Goal: Information Seeking & Learning: Find specific fact

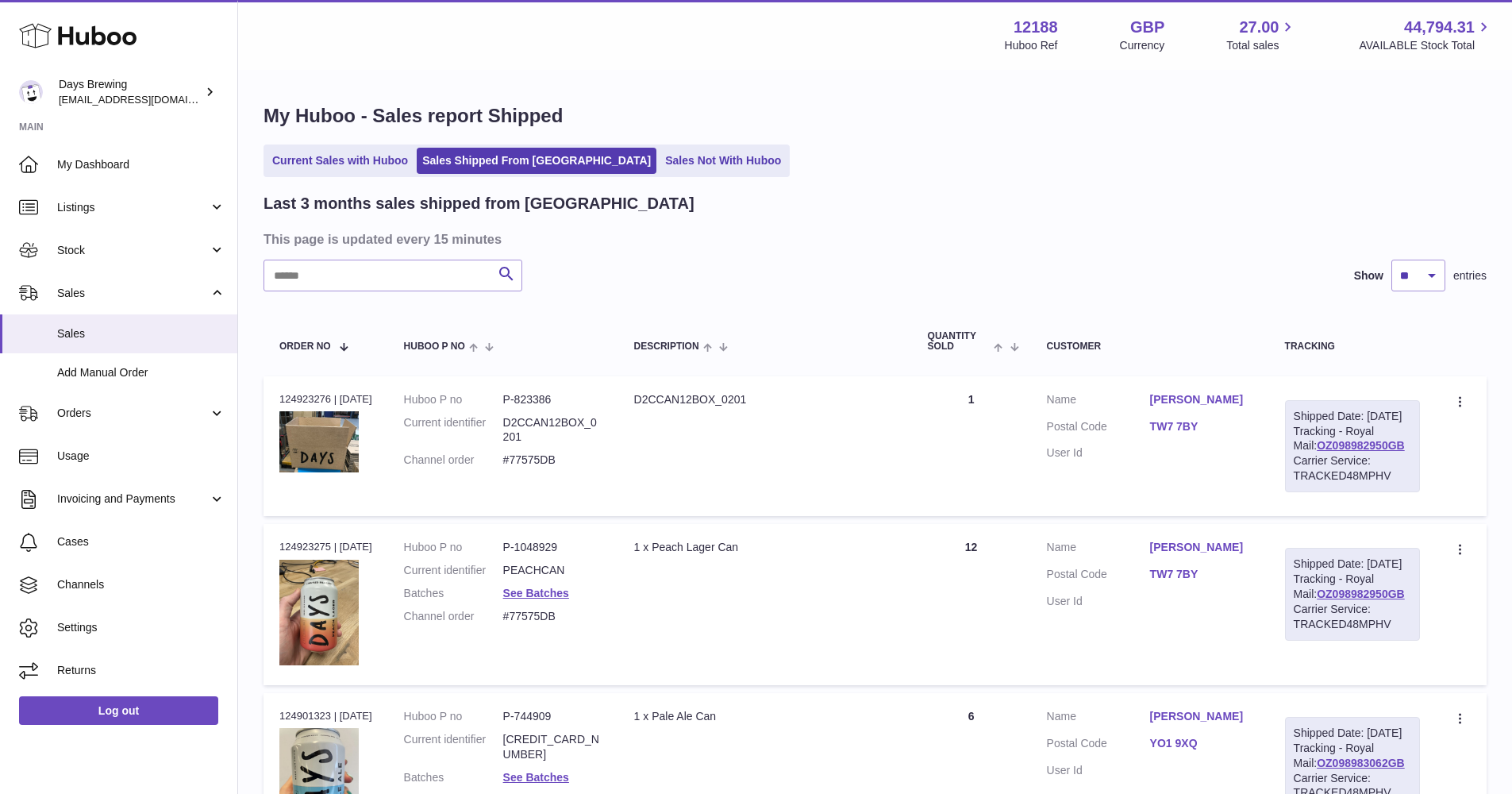
select select "**"
click at [141, 234] on link "Stock" at bounding box center [118, 250] width 238 height 43
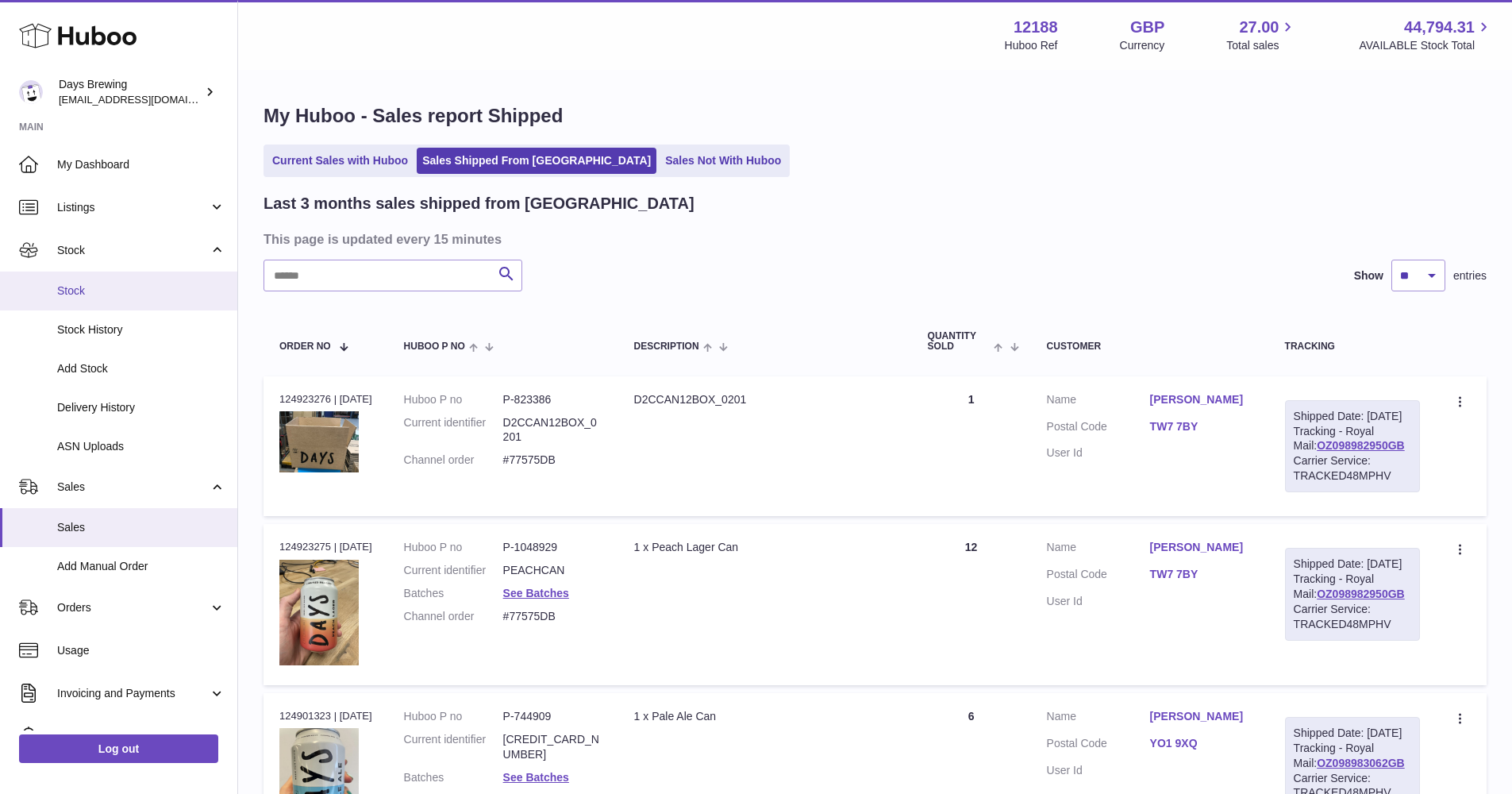
click at [135, 291] on span "Stock" at bounding box center [141, 291] width 168 height 15
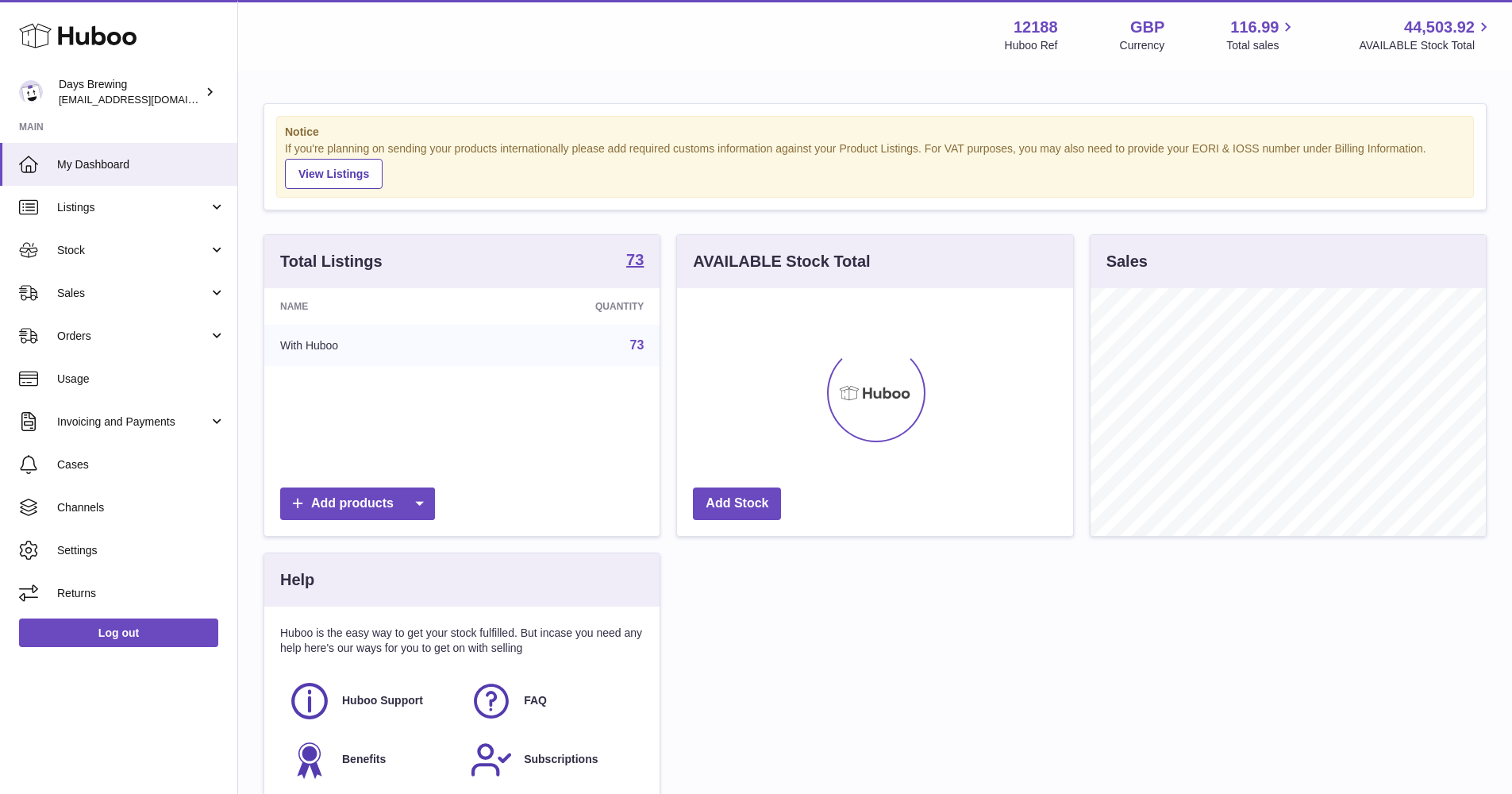
scroll to position [248, 396]
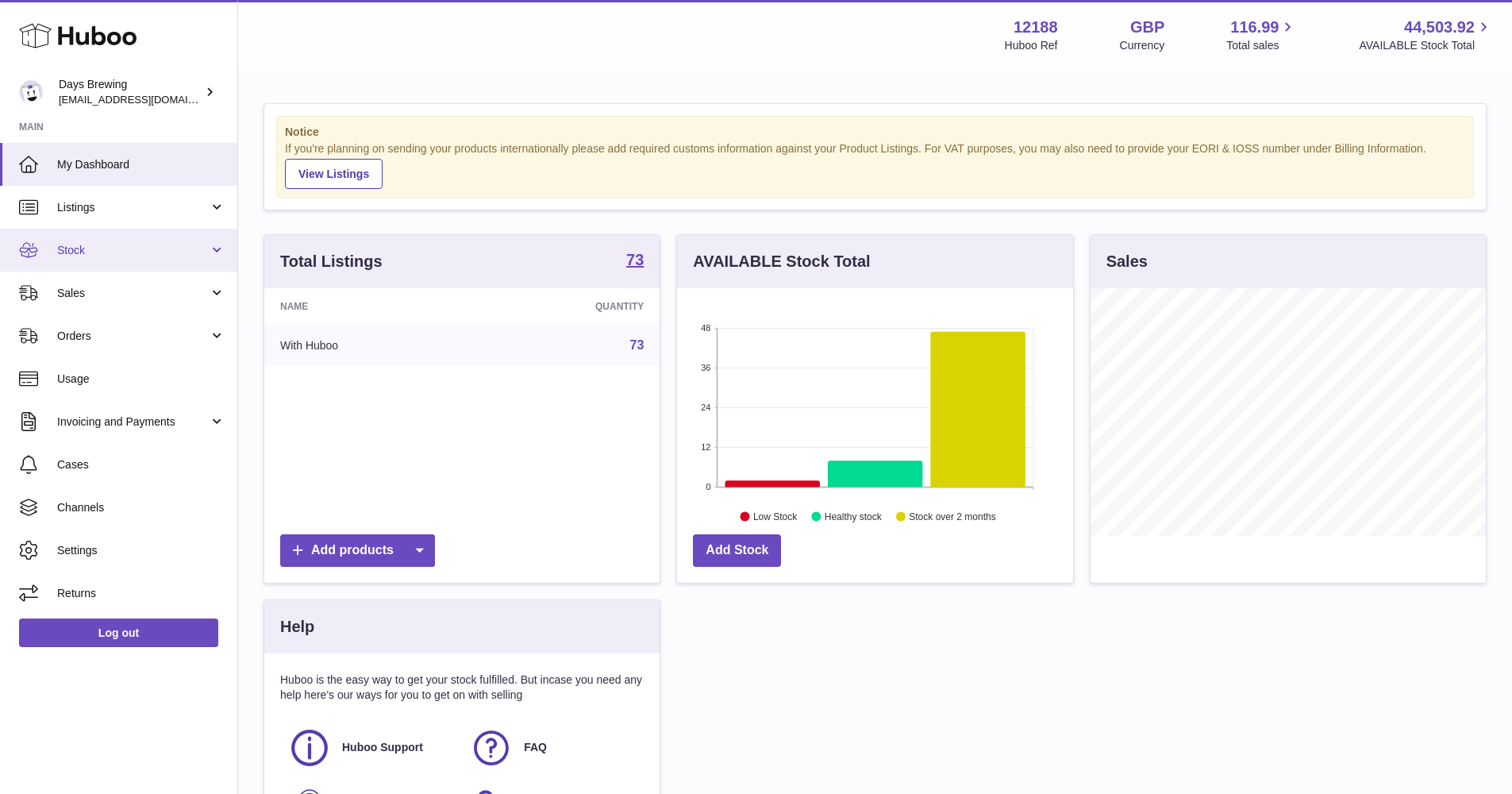
click at [144, 243] on span "Stock" at bounding box center [132, 250] width 151 height 15
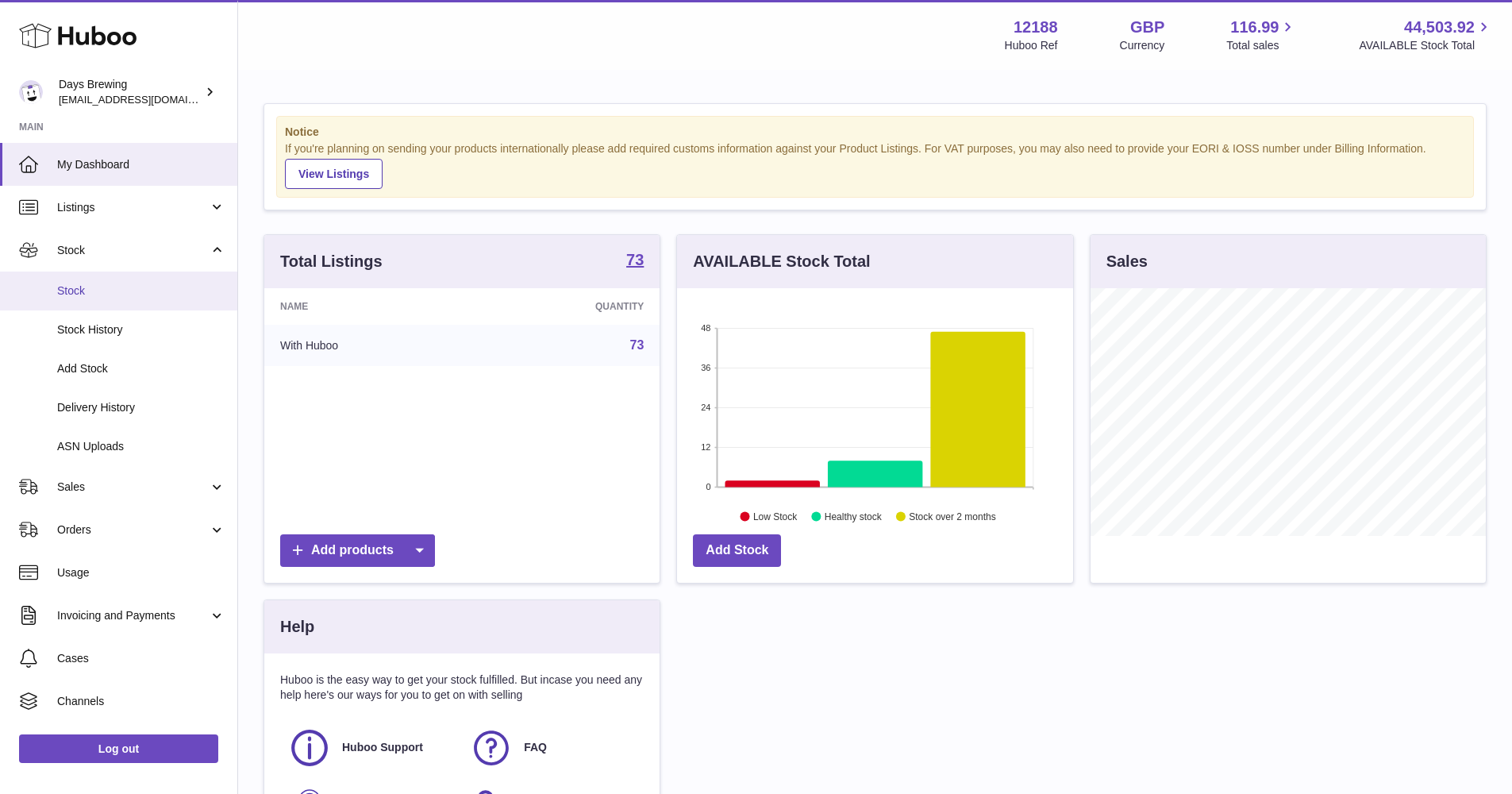
click at [131, 280] on link "Stock" at bounding box center [118, 291] width 238 height 39
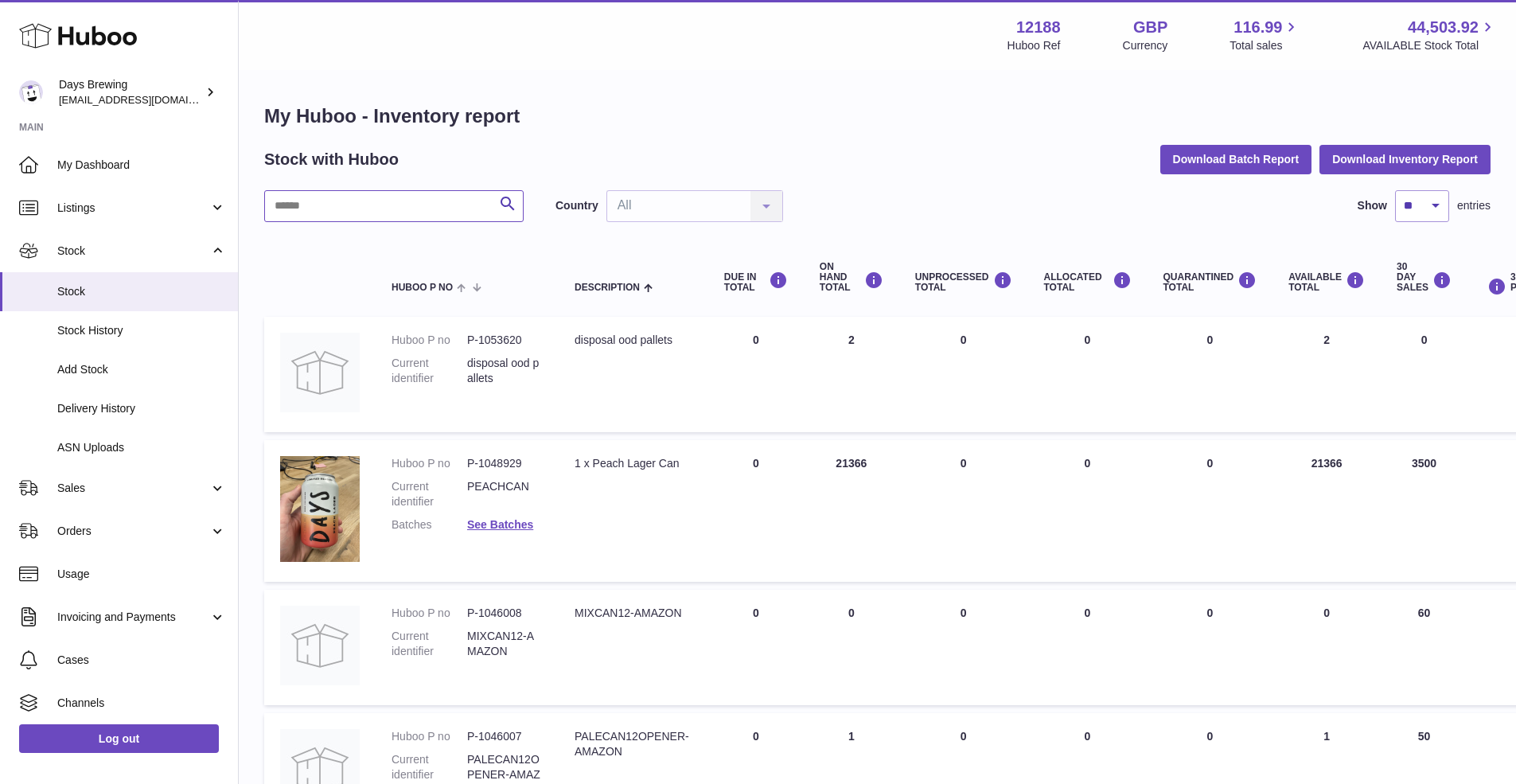
click at [397, 207] on input "text" at bounding box center [393, 206] width 260 height 32
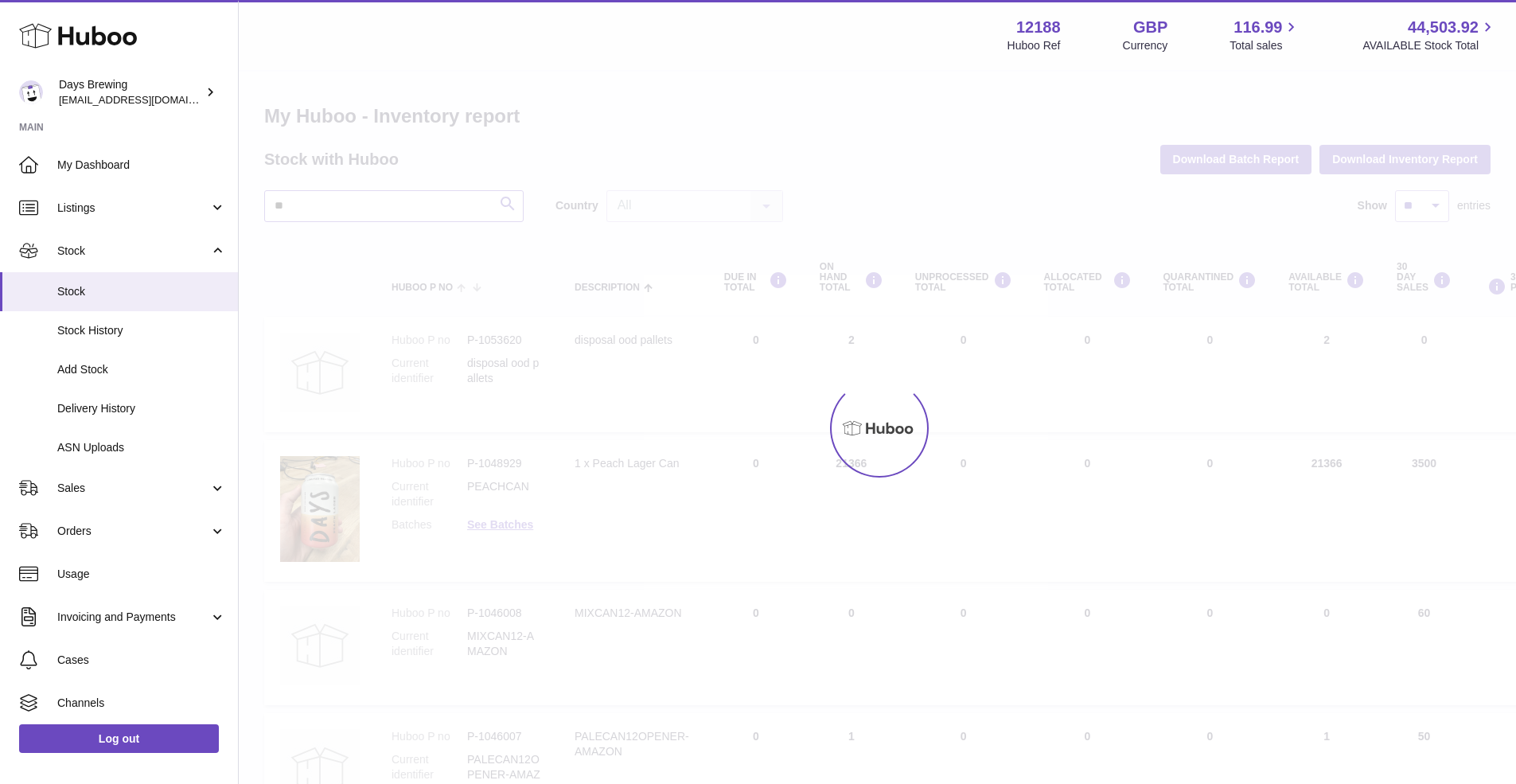
type input "*"
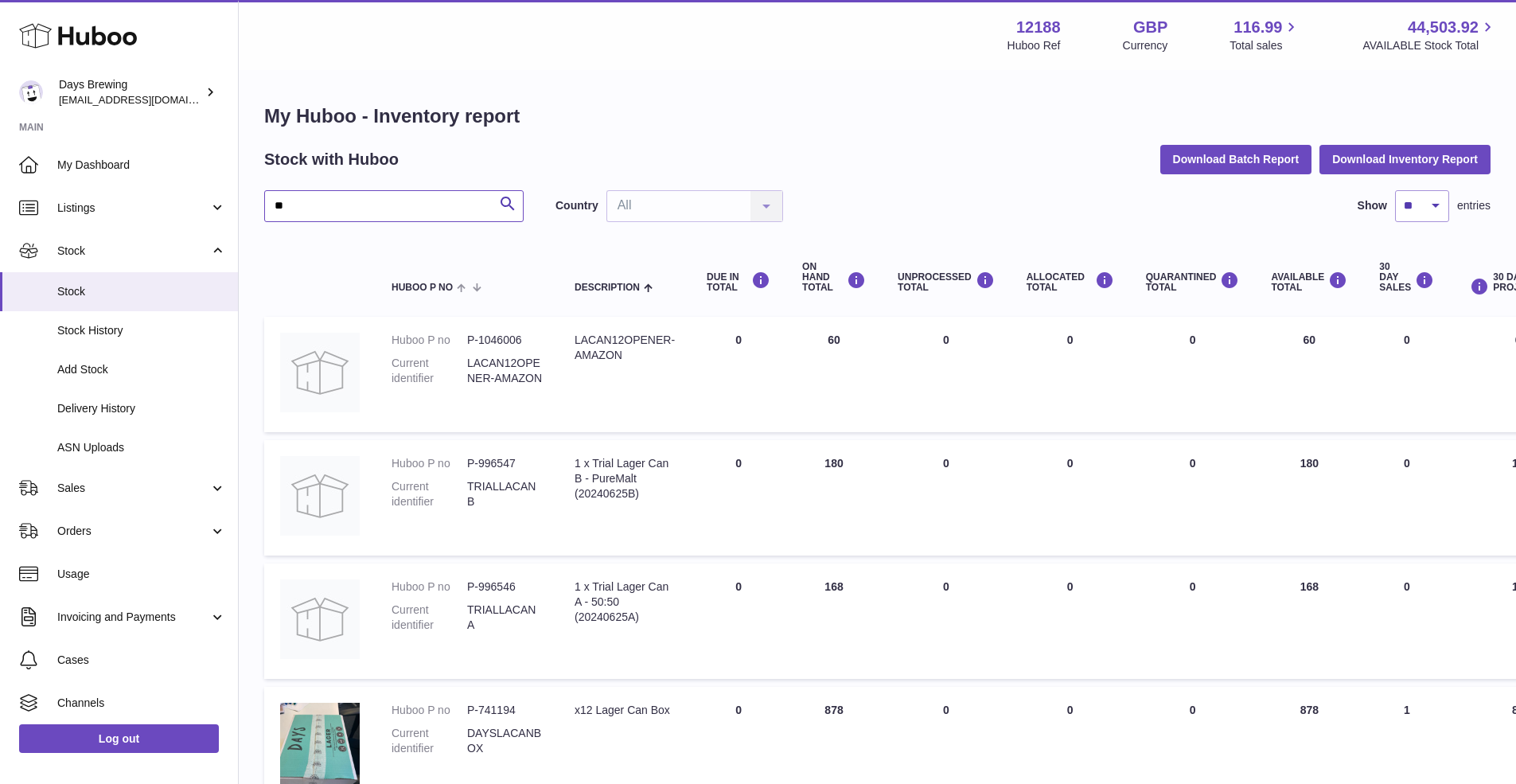
type input "*"
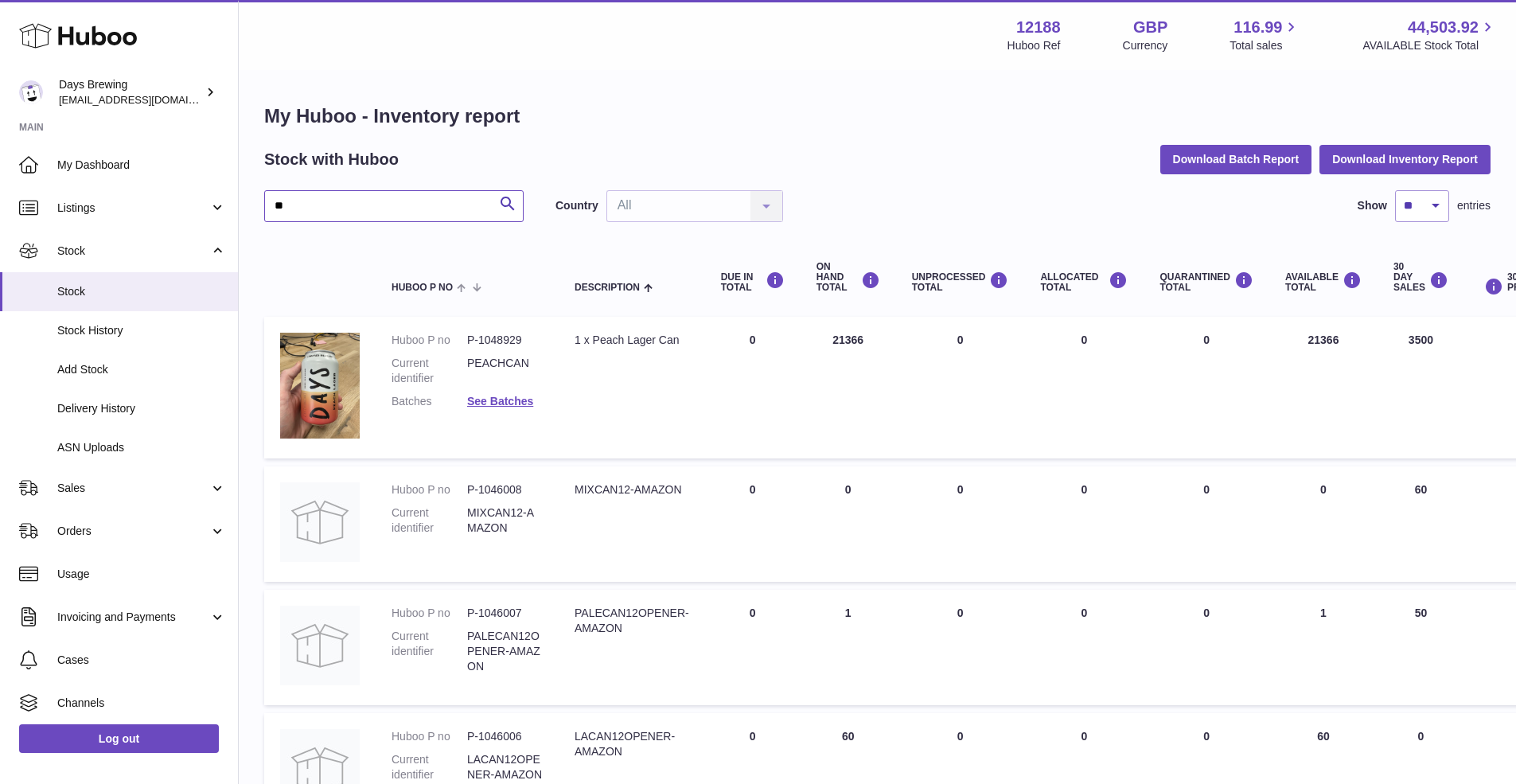
type input "*"
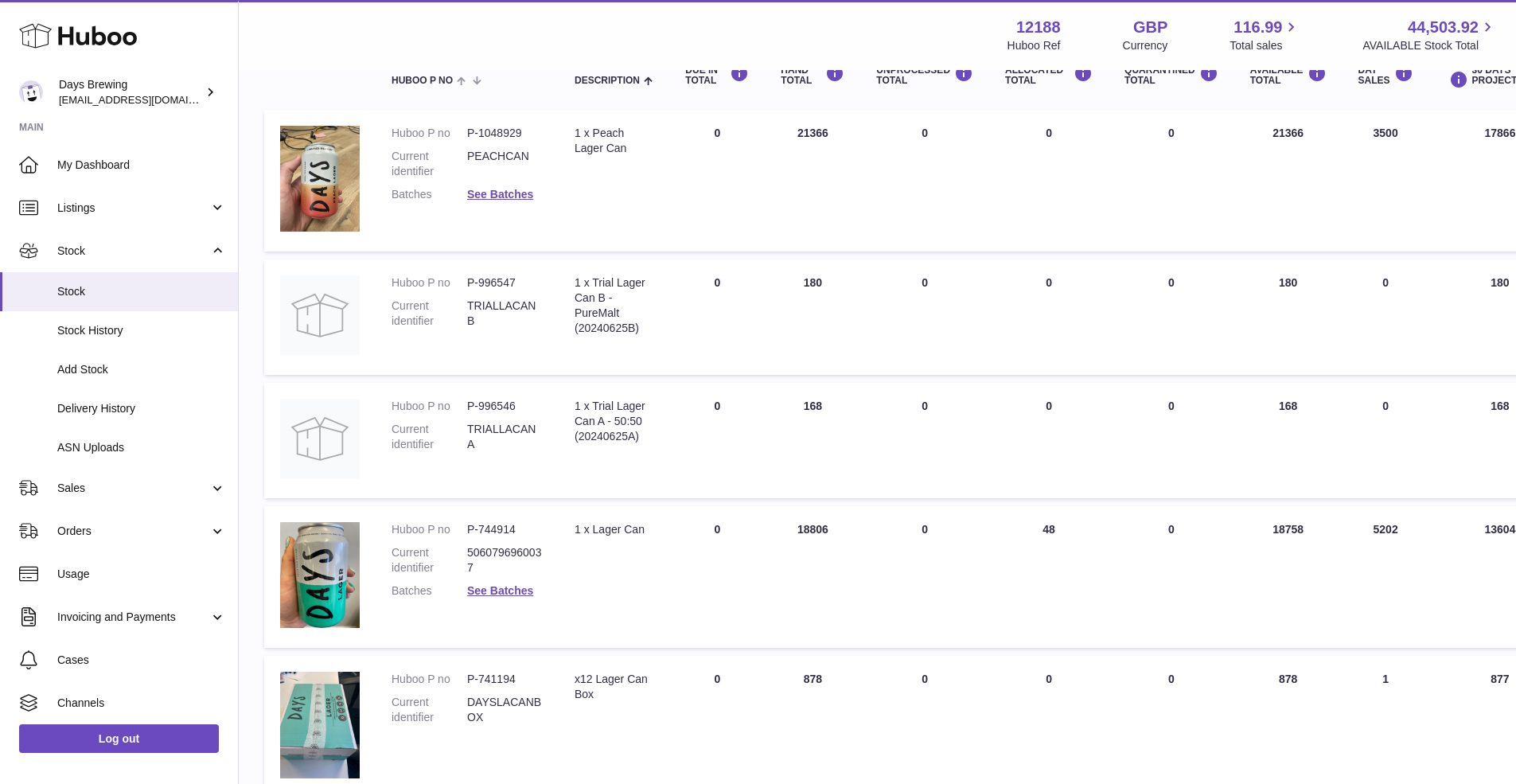
scroll to position [325, 0]
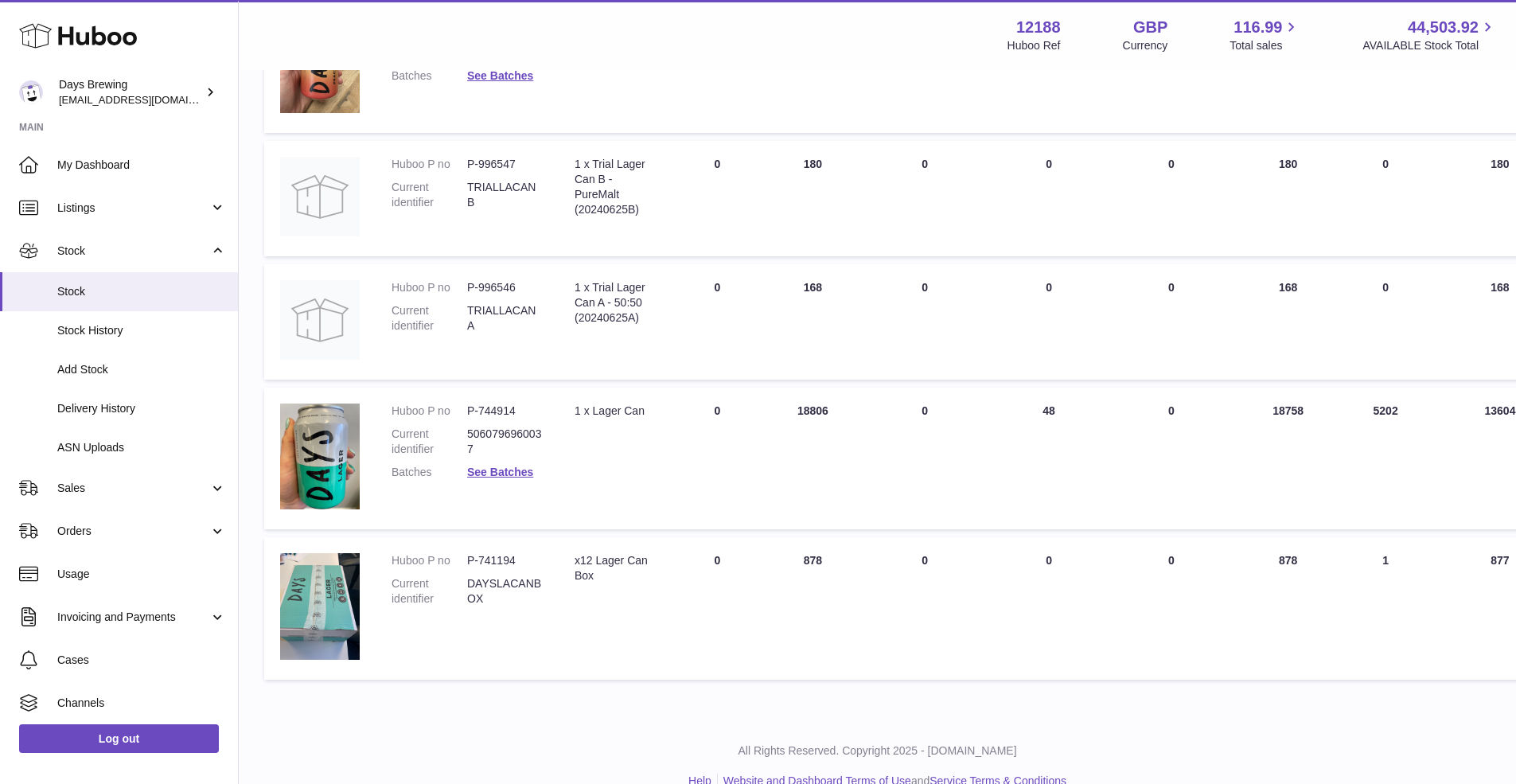
type input "*********"
drag, startPoint x: 519, startPoint y: 409, endPoint x: 469, endPoint y: 408, distance: 50.0
click at [469, 408] on dd "P-744914" at bounding box center [505, 411] width 76 height 15
copy dd "P-744914"
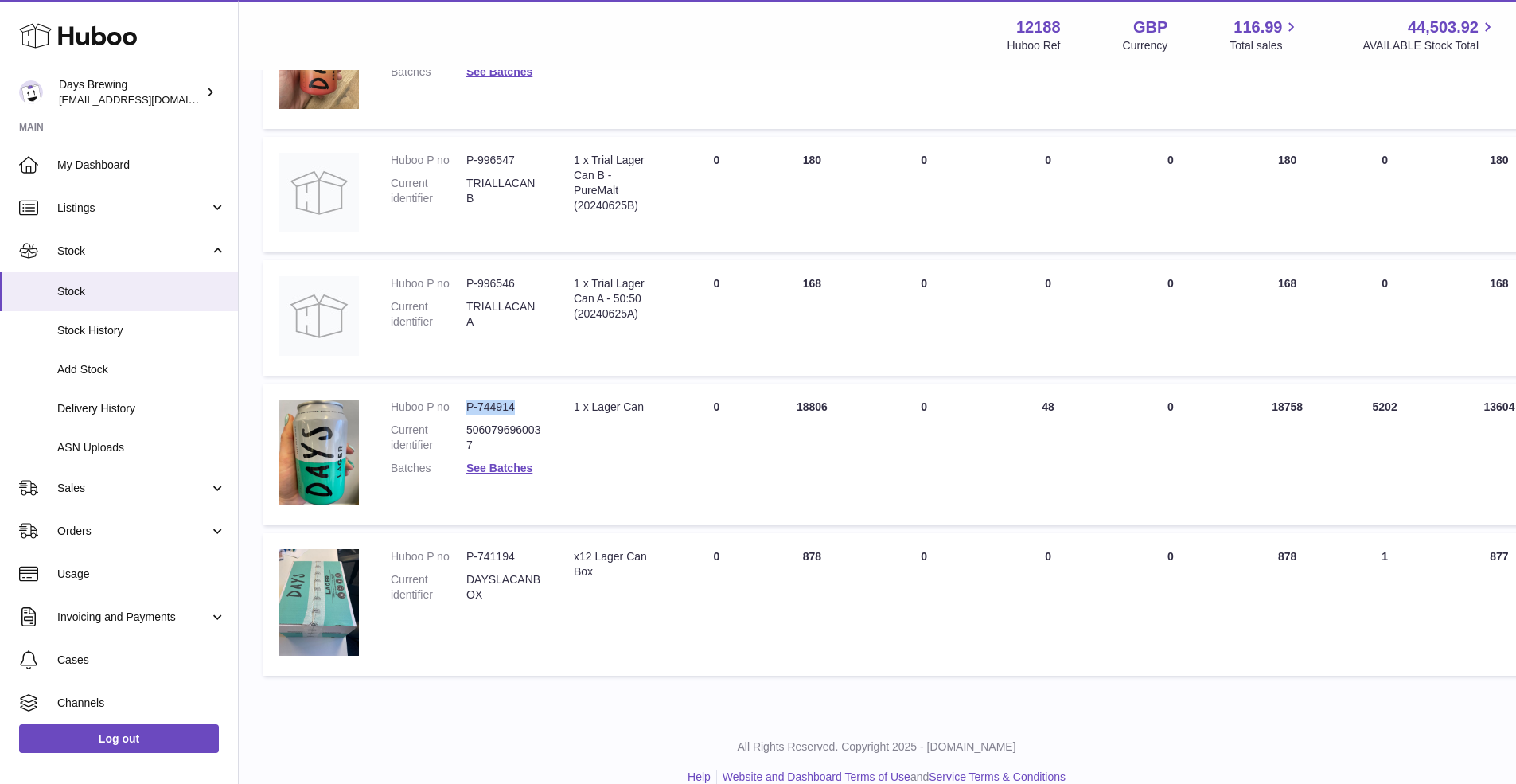
scroll to position [329, 0]
drag, startPoint x: 522, startPoint y: 551, endPoint x: 466, endPoint y: 550, distance: 56.0
click at [466, 550] on dl "Huboo P no P-741194 Current identifier DAYSLACANBOX" at bounding box center [467, 580] width 151 height 61
click at [558, 641] on td "Description x12 Lager Can Box" at bounding box center [613, 604] width 110 height 142
drag, startPoint x: 516, startPoint y: 550, endPoint x: 466, endPoint y: 546, distance: 50.2
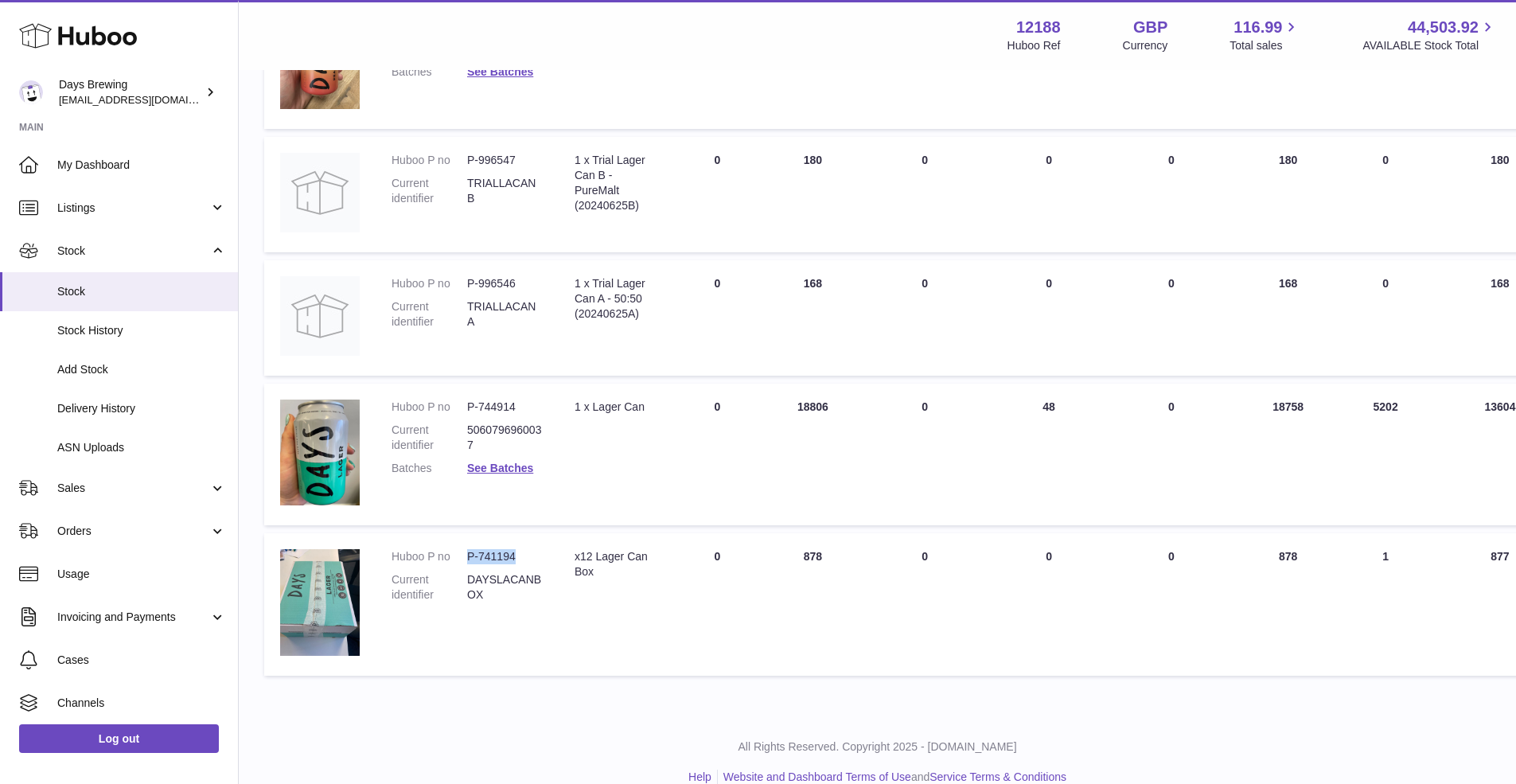
click at [466, 549] on dl "Huboo P no P-741194 Current identifier DAYSLACANBOX" at bounding box center [467, 580] width 151 height 61
copy dl "P-741194"
